Goal: Information Seeking & Learning: Learn about a topic

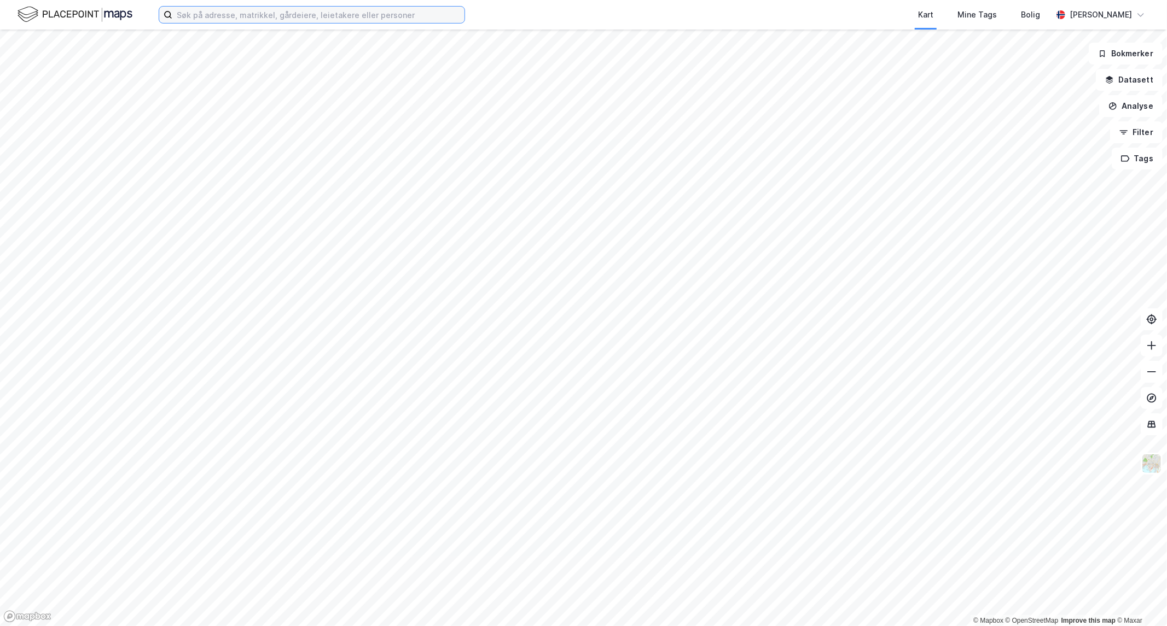
click at [305, 14] on input at bounding box center [318, 15] width 292 height 16
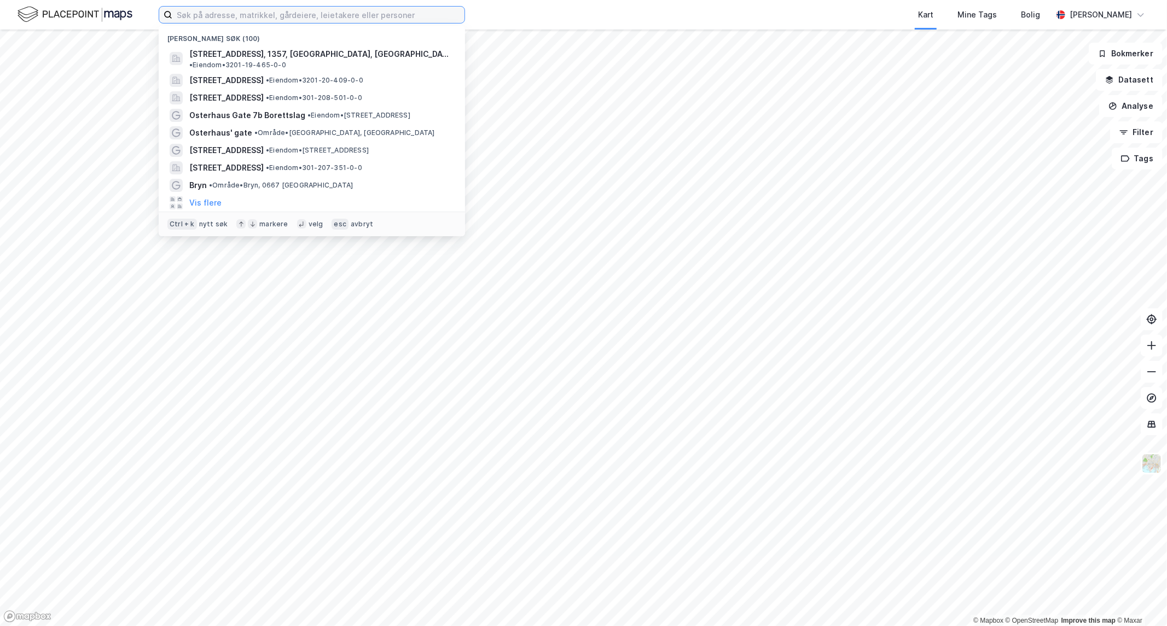
click at [305, 13] on input at bounding box center [318, 15] width 292 height 16
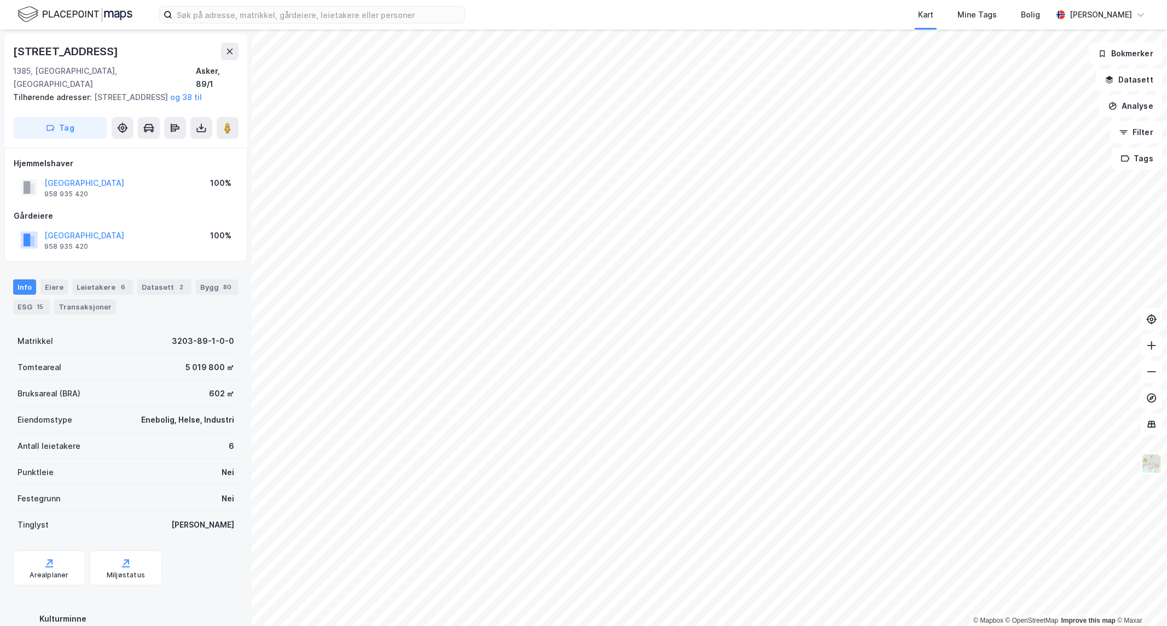
scroll to position [1, 0]
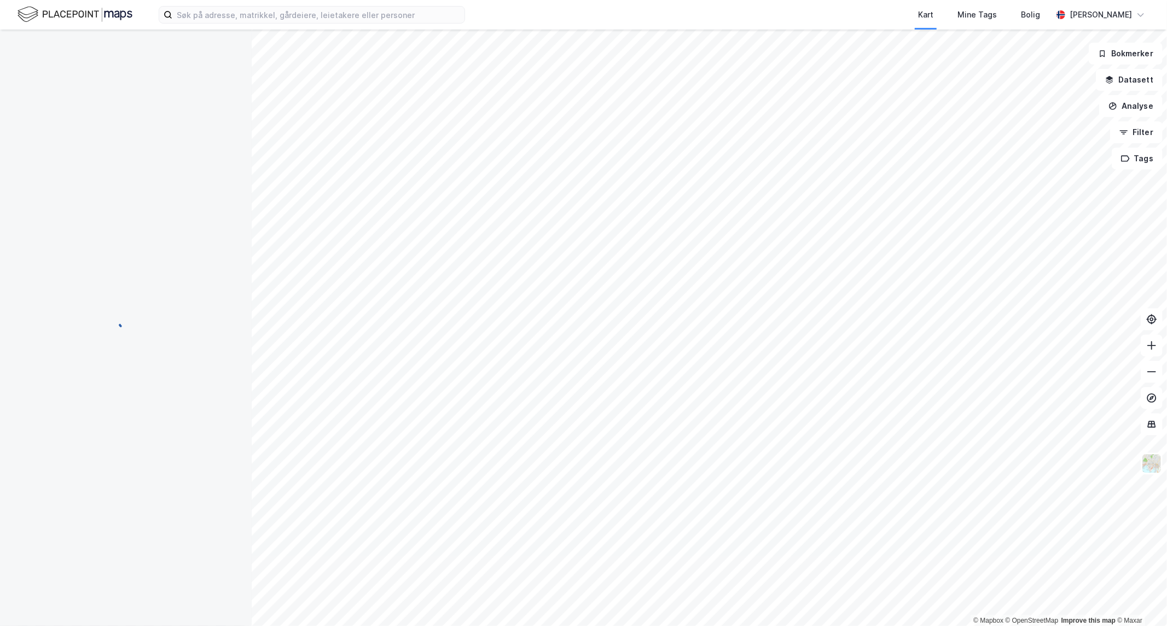
scroll to position [1, 0]
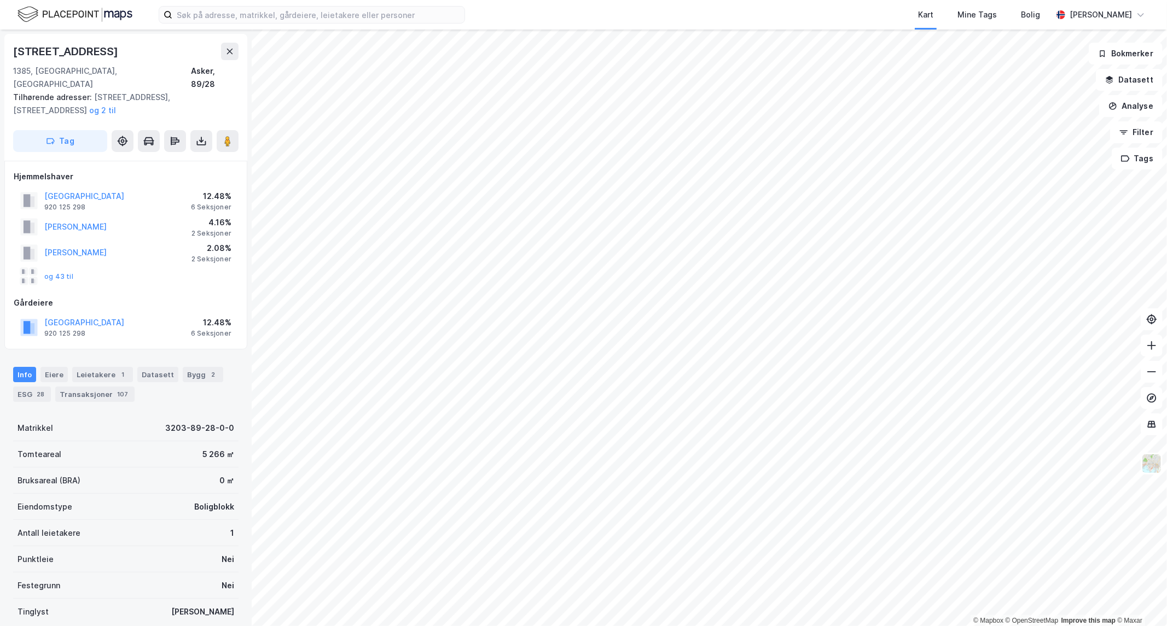
scroll to position [1, 0]
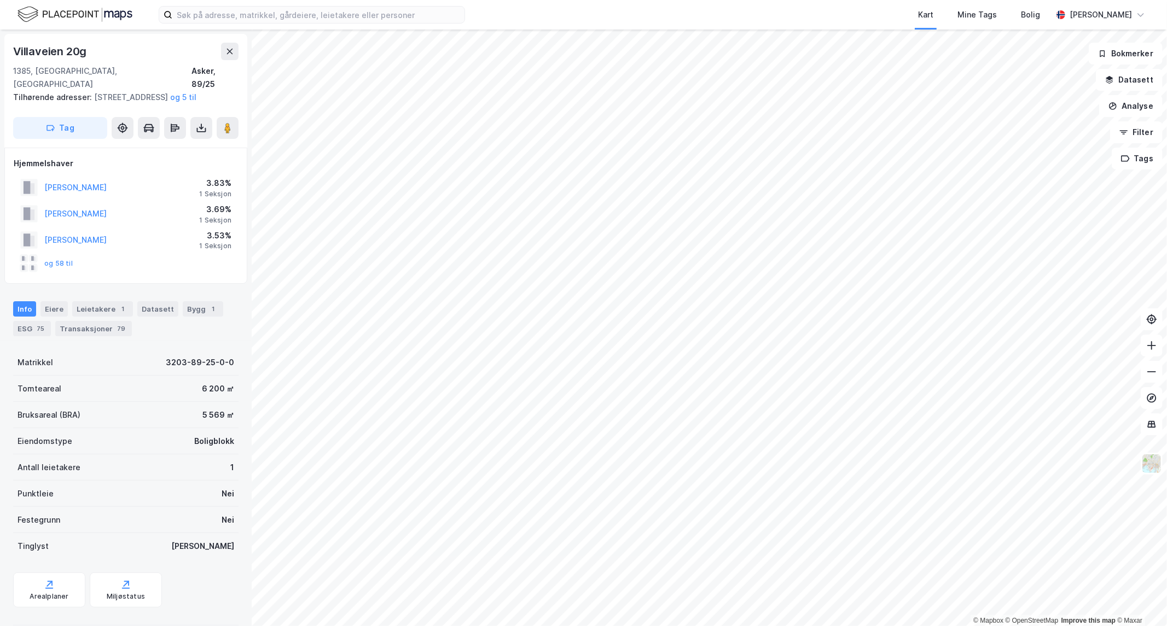
scroll to position [1, 0]
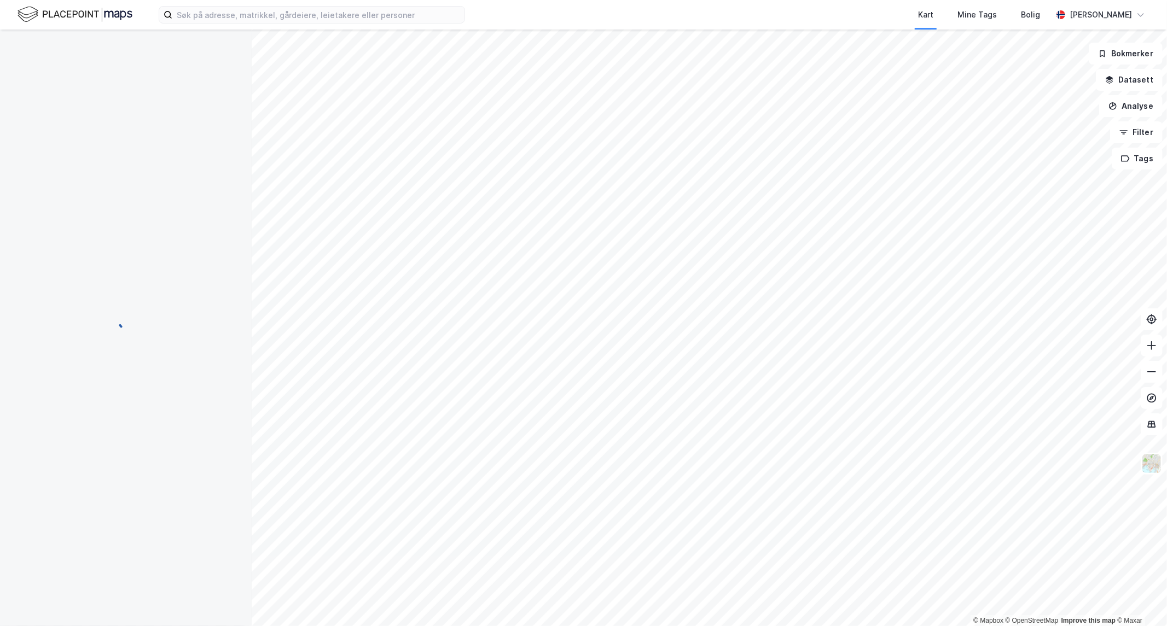
scroll to position [1, 0]
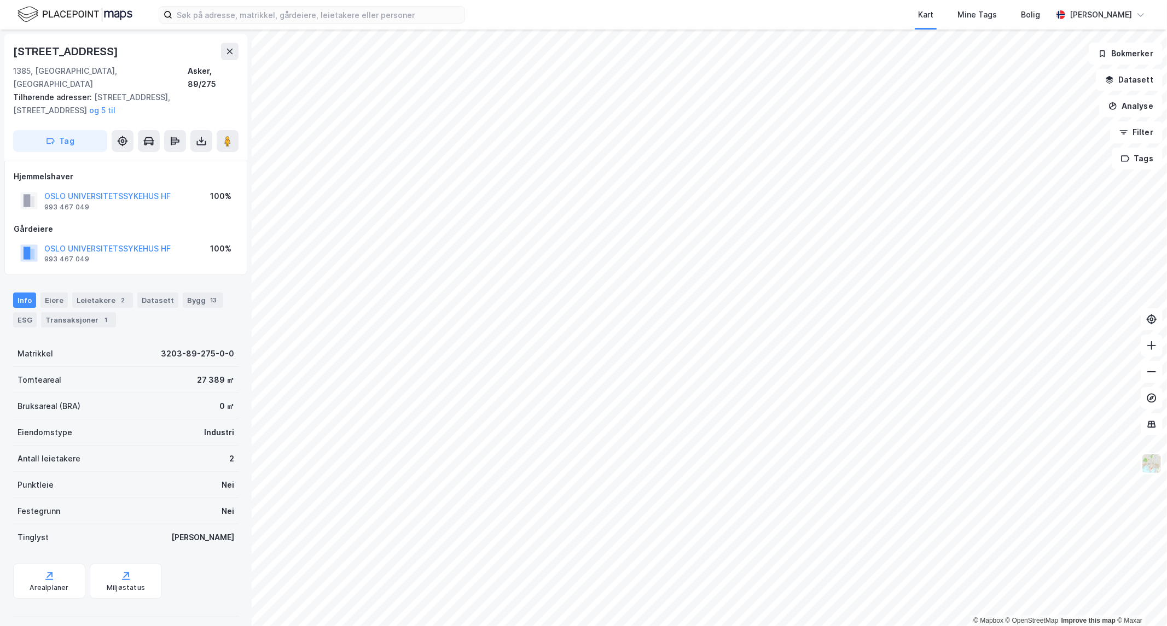
scroll to position [1, 0]
click at [1148, 374] on icon at bounding box center [1151, 371] width 11 height 11
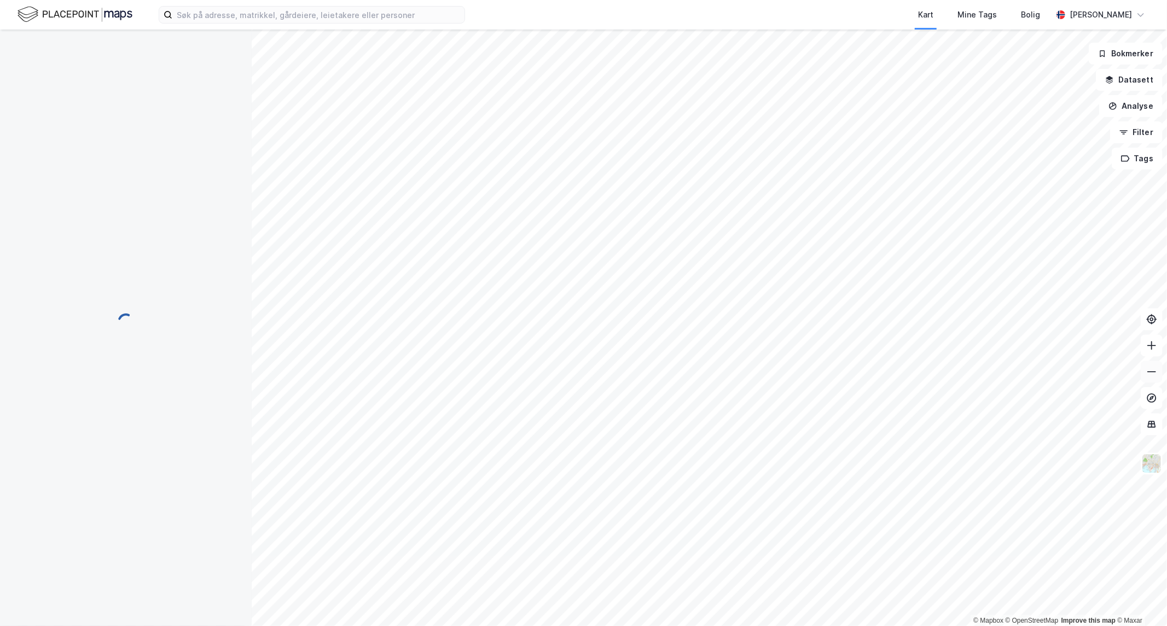
scroll to position [1, 0]
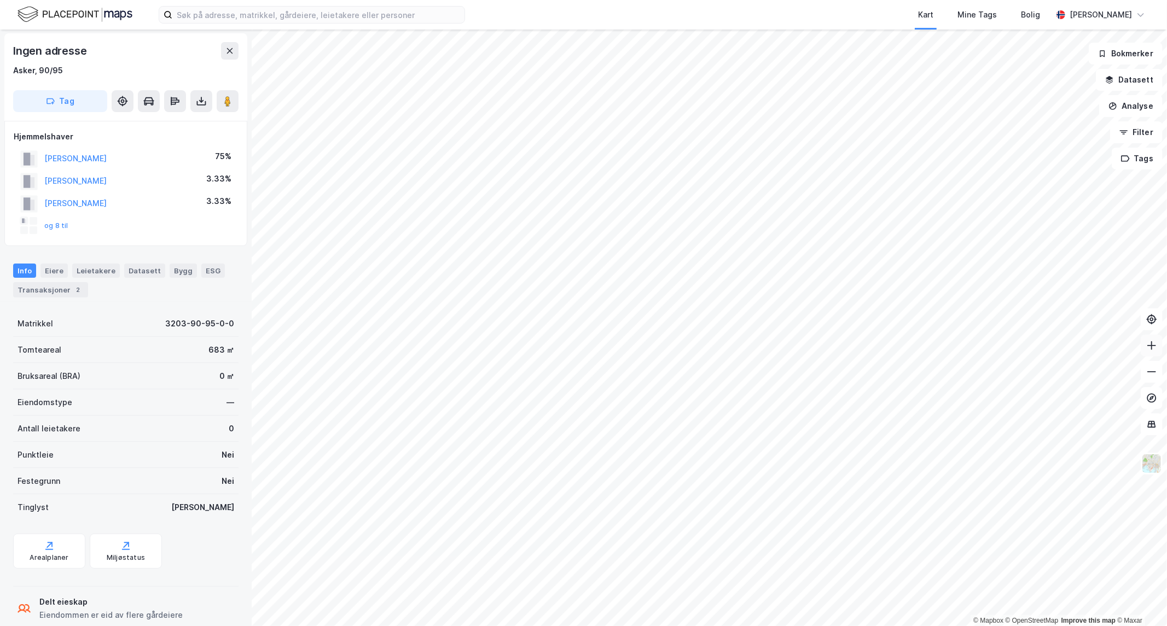
click at [1150, 353] on button at bounding box center [1151, 346] width 22 height 22
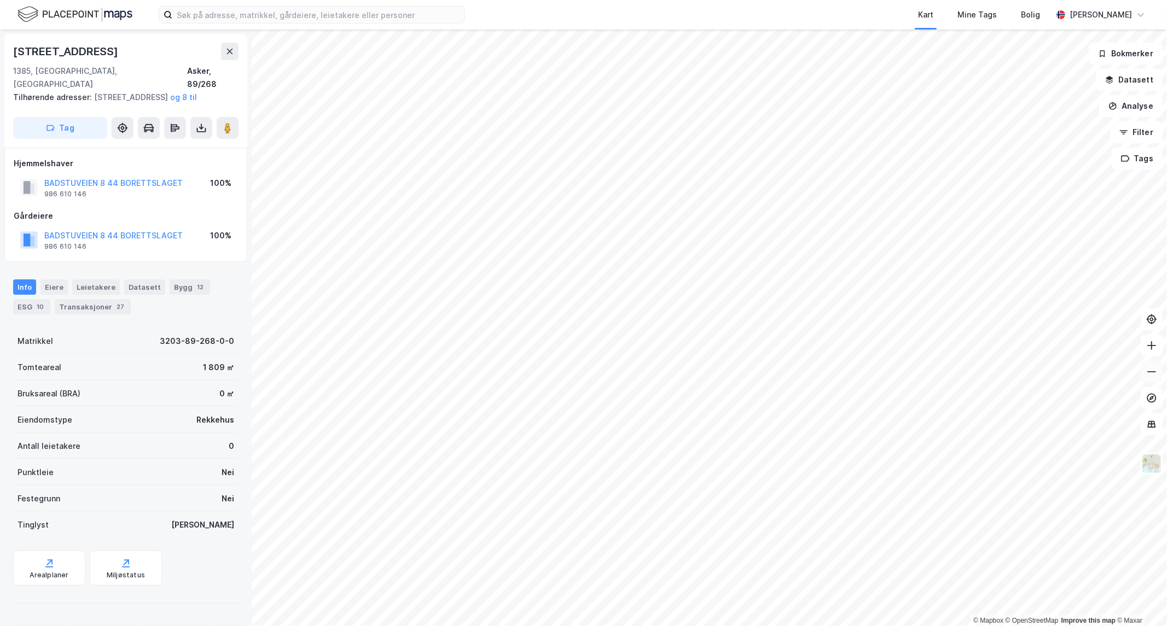
click at [1147, 378] on button at bounding box center [1151, 372] width 22 height 22
click at [895, 25] on div "Kart Mine Tags Bolig Eirik Aarnes © Mapbox © OpenStreetMap Improve this map © M…" at bounding box center [583, 313] width 1167 height 626
click at [1152, 376] on icon at bounding box center [1151, 371] width 11 height 11
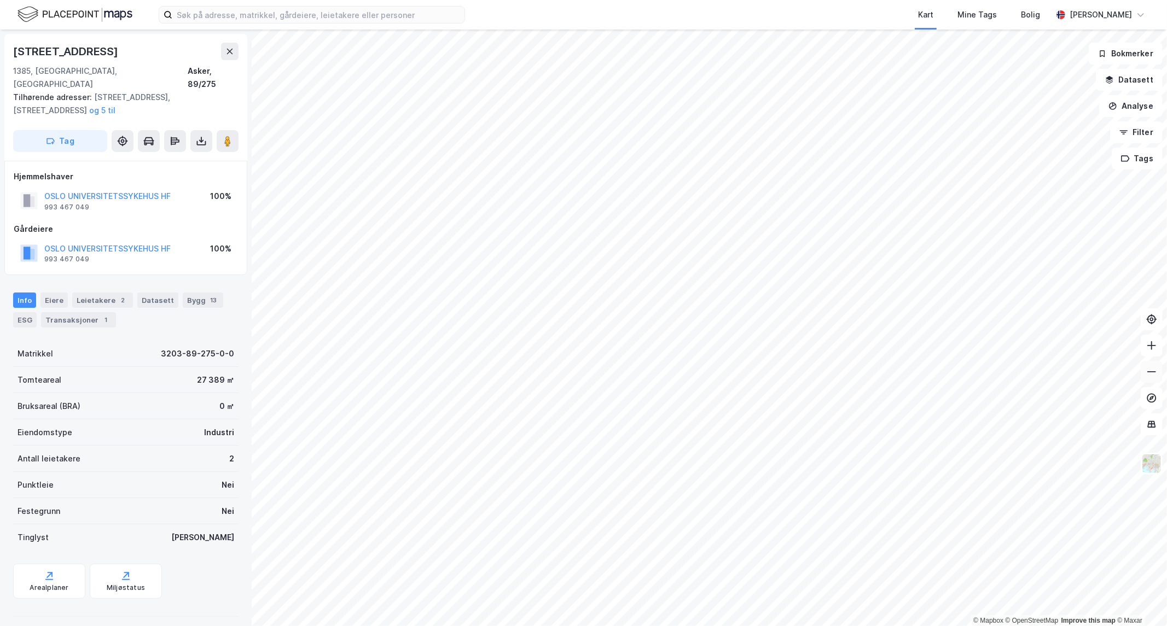
scroll to position [1, 0]
click at [1155, 353] on button at bounding box center [1151, 346] width 22 height 22
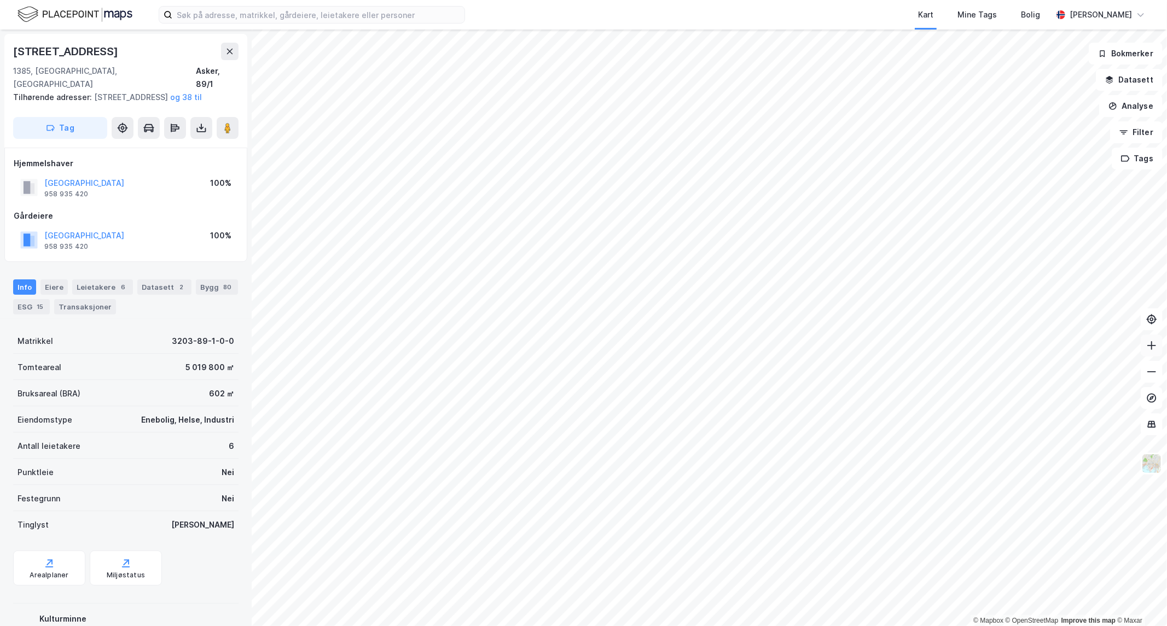
scroll to position [1, 0]
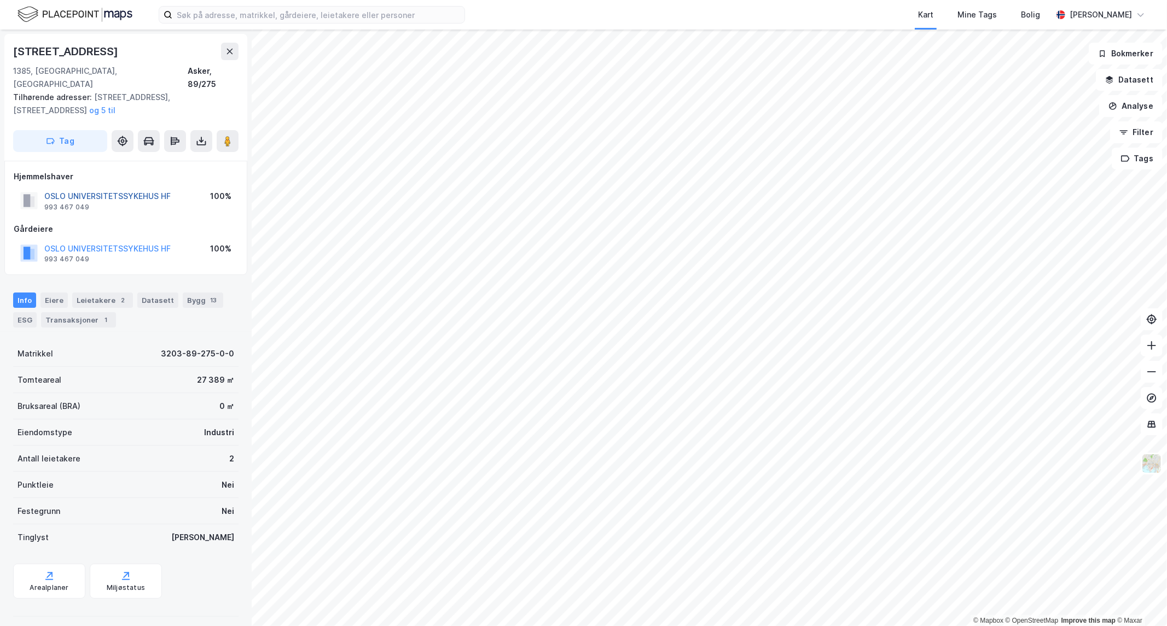
click at [0, 0] on button "OSLO UNIVERSITETSSYKEHUS HF" at bounding box center [0, 0] width 0 height 0
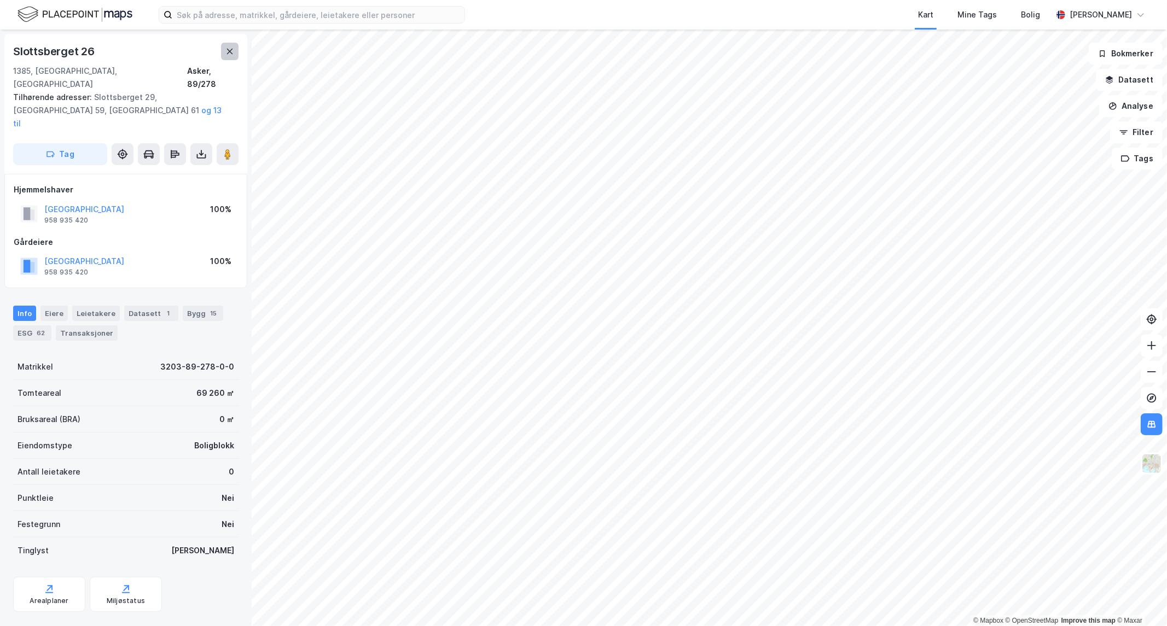
click at [226, 59] on button at bounding box center [230, 52] width 18 height 18
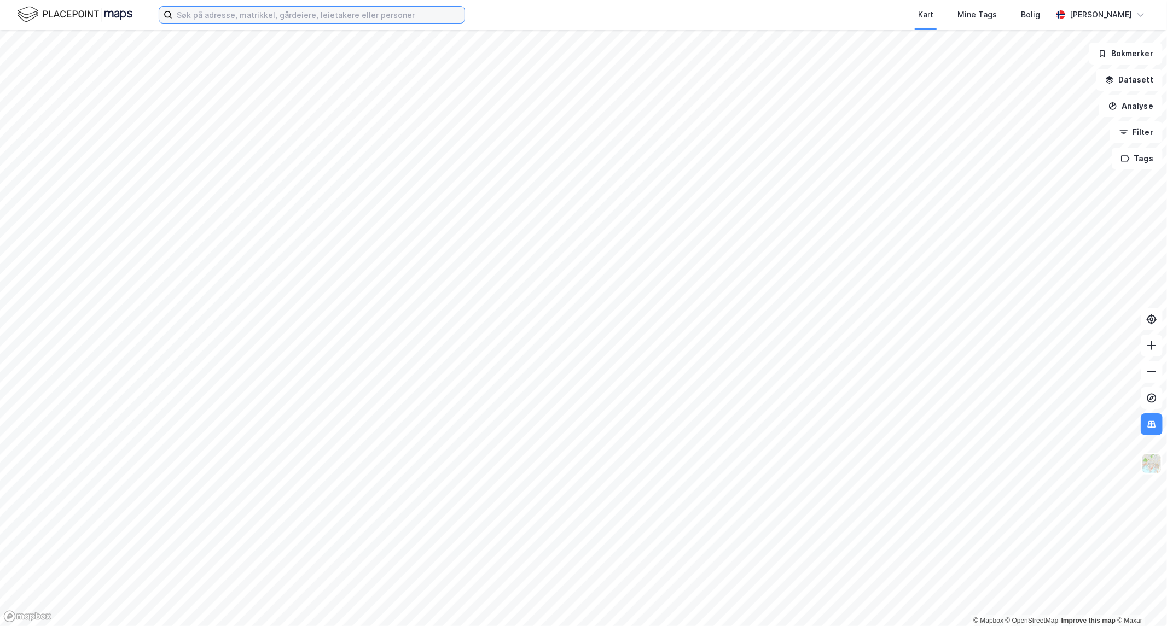
click at [244, 12] on input at bounding box center [318, 15] width 292 height 16
click at [1157, 330] on button at bounding box center [1151, 319] width 22 height 22
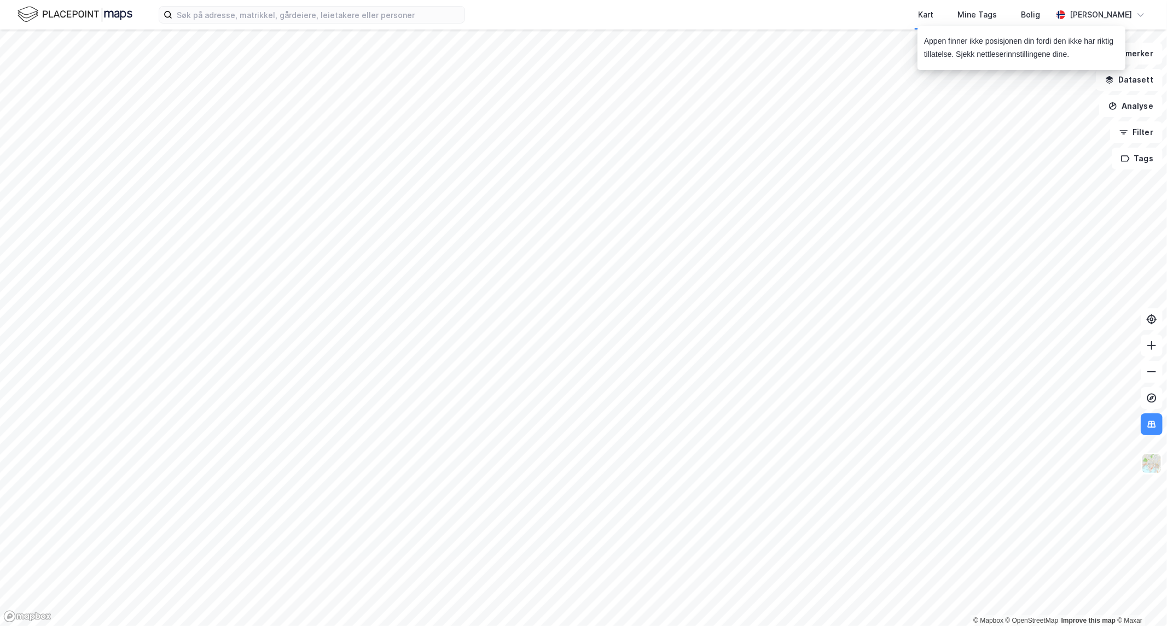
click at [791, 28] on div "Kart Mine Tags Bolig" at bounding box center [784, 15] width 534 height 30
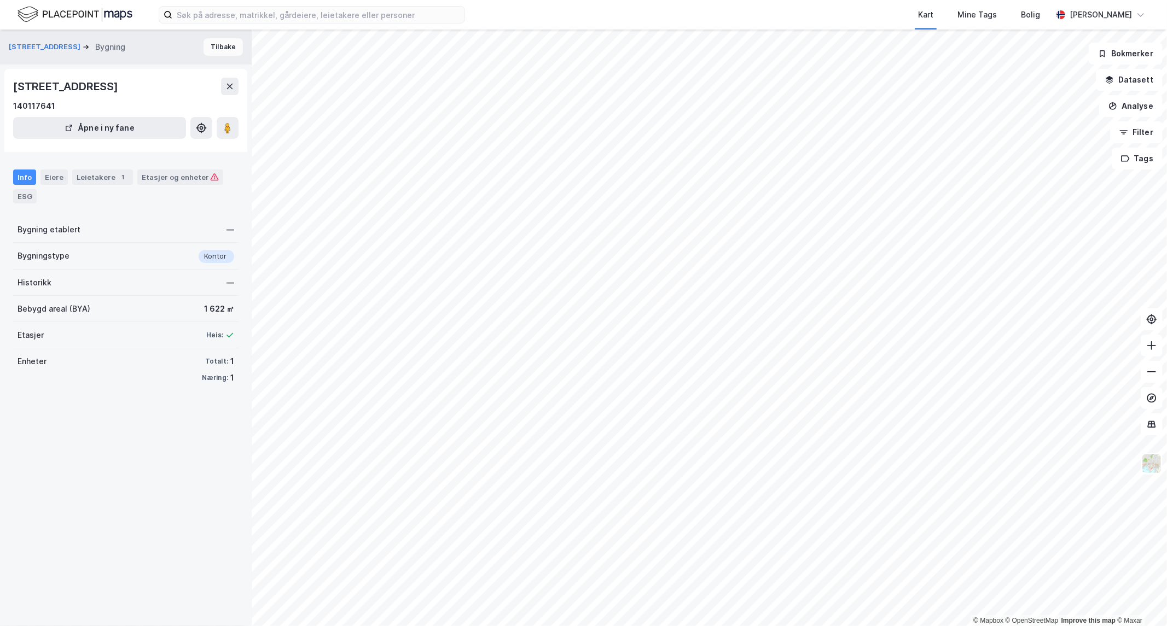
click at [216, 45] on button "Tilbake" at bounding box center [222, 47] width 39 height 18
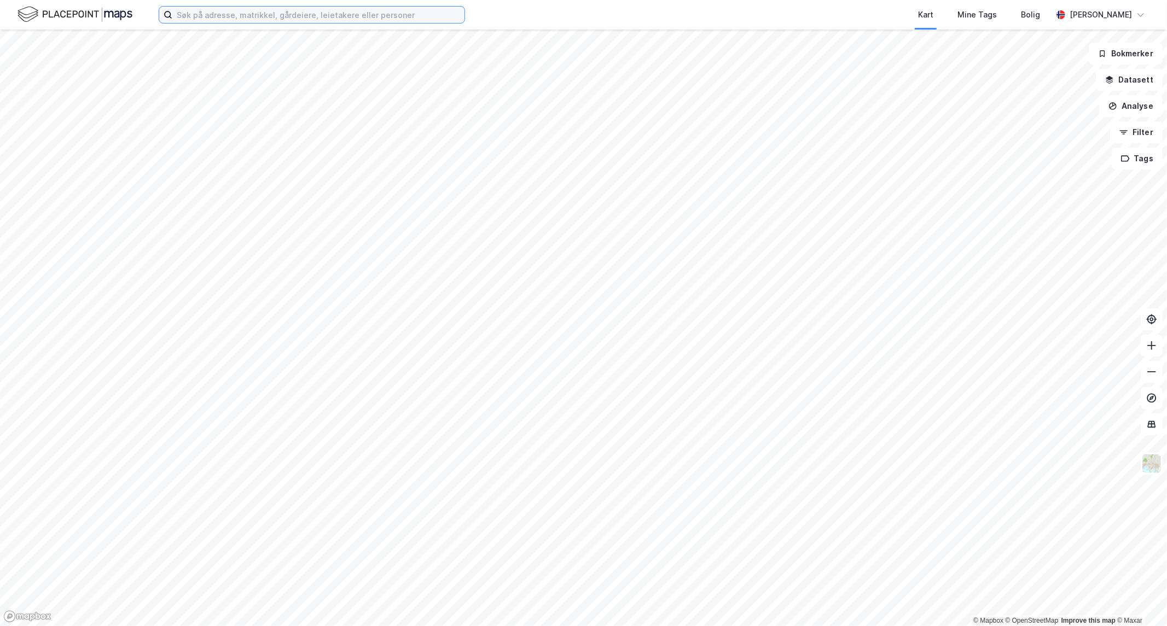
click at [232, 18] on input at bounding box center [318, 15] width 292 height 16
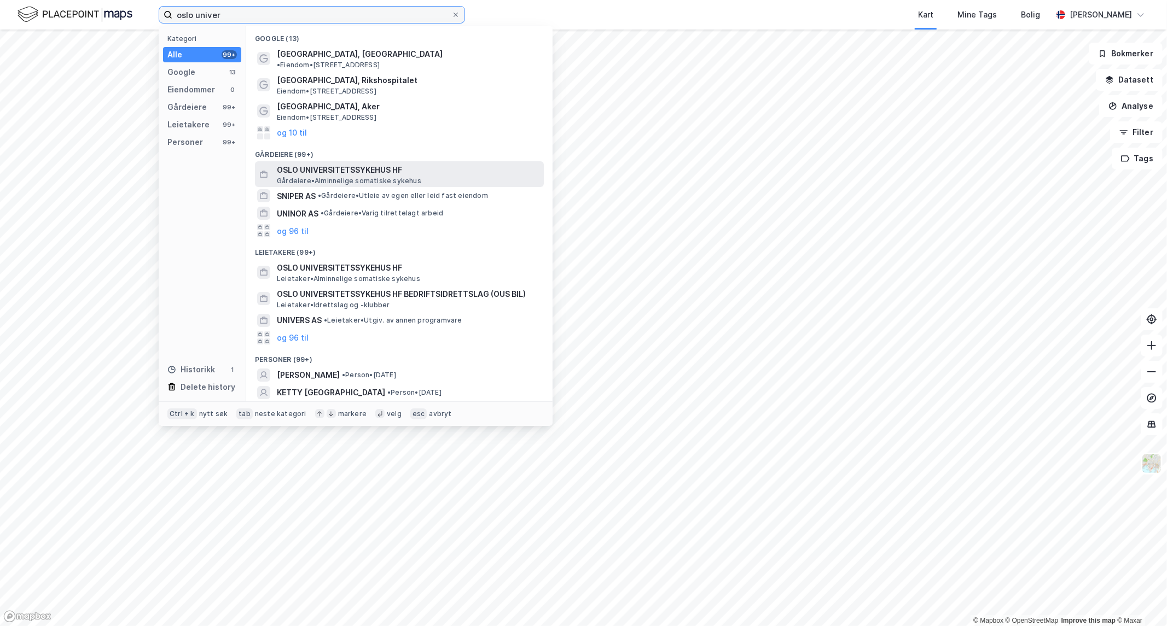
type input "oslo univer"
click at [341, 164] on span "OSLO UNIVERSITETSSYKEHUS HF" at bounding box center [408, 170] width 263 height 13
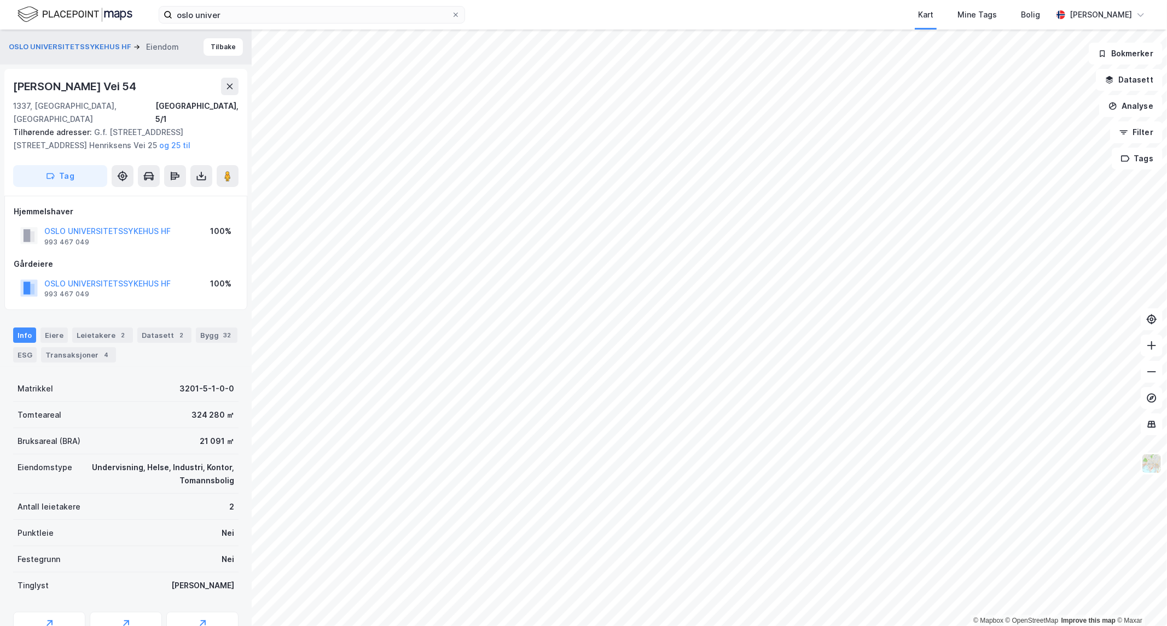
click at [239, 366] on div "© Mapbox © OpenStreetMap Improve this map © [GEOGRAPHIC_DATA] HF Eiendom Tilbak…" at bounding box center [583, 328] width 1167 height 597
